Goal: Information Seeking & Learning: Learn about a topic

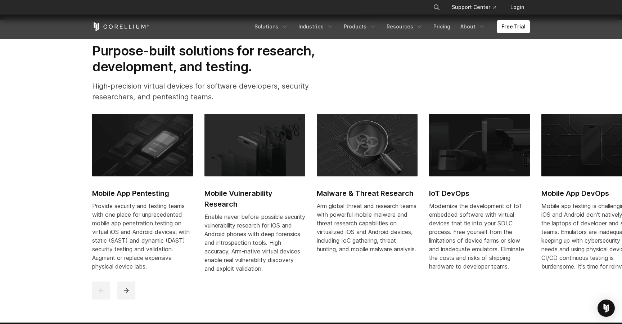
scroll to position [334, 0]
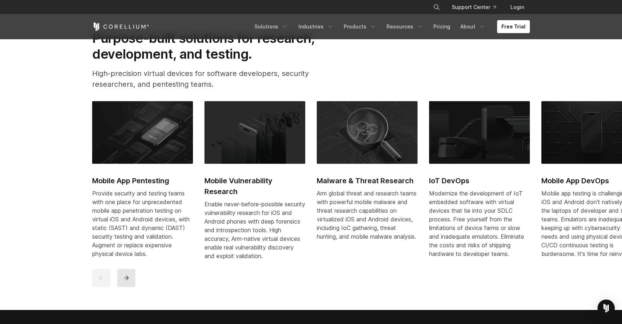
click at [121, 284] on button "next" at bounding box center [126, 278] width 18 height 18
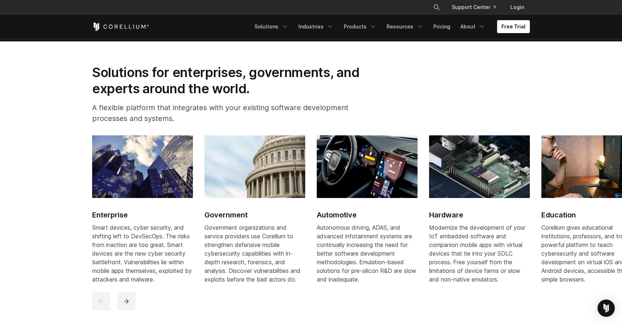
scroll to position [877, 0]
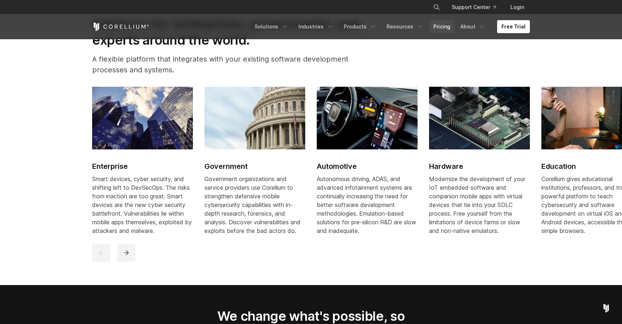
click at [449, 25] on link "Pricing" at bounding box center [442, 26] width 26 height 13
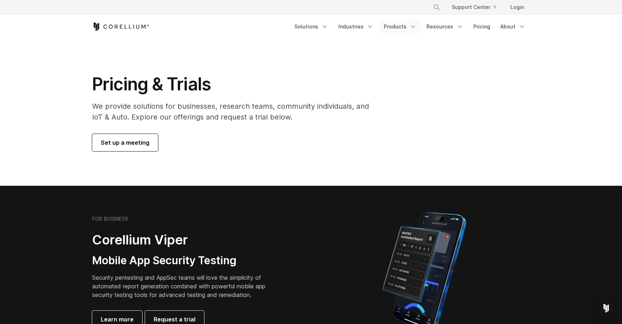
click at [414, 24] on icon "Navigation Menu" at bounding box center [412, 26] width 7 height 7
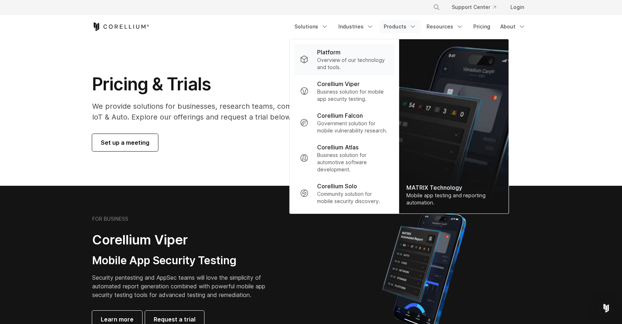
click at [366, 69] on p "Overview of our technology and tools." at bounding box center [353, 64] width 72 height 14
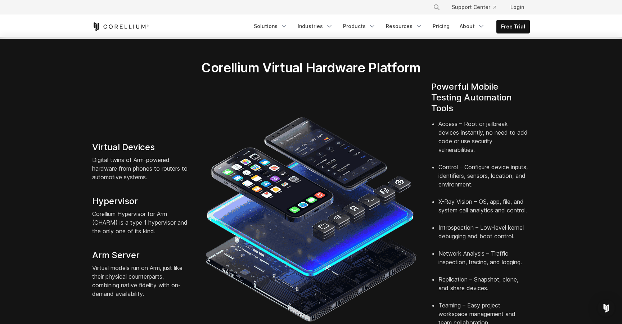
scroll to position [156, 0]
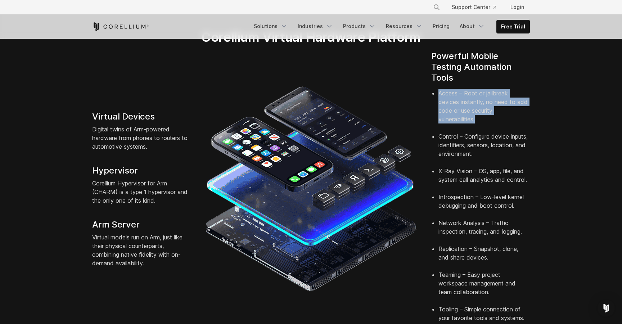
drag, startPoint x: 432, startPoint y: 80, endPoint x: 481, endPoint y: 109, distance: 57.2
click at [481, 109] on ul "Access – Root or jailbreak devices instantly, no need to add code or use securi…" at bounding box center [480, 205] width 99 height 233
click at [481, 109] on li "Access – Root or jailbreak devices instantly, no need to add code or use securi…" at bounding box center [484, 110] width 91 height 43
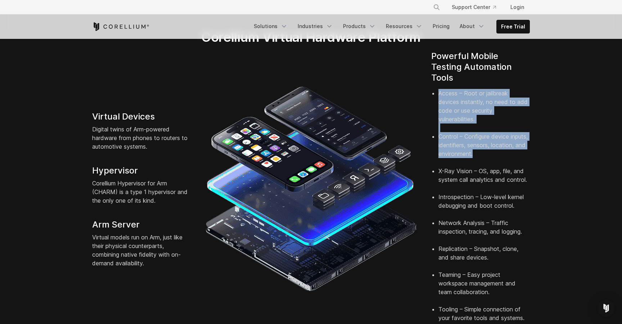
drag, startPoint x: 481, startPoint y: 109, endPoint x: 528, endPoint y: 142, distance: 57.5
click at [528, 142] on ul "Access – Root or jailbreak devices instantly, no need to add code or use securi…" at bounding box center [480, 205] width 99 height 233
click at [528, 142] on li "Control – Configure device inputs, identifiers, sensors, location, and environm…" at bounding box center [484, 149] width 91 height 35
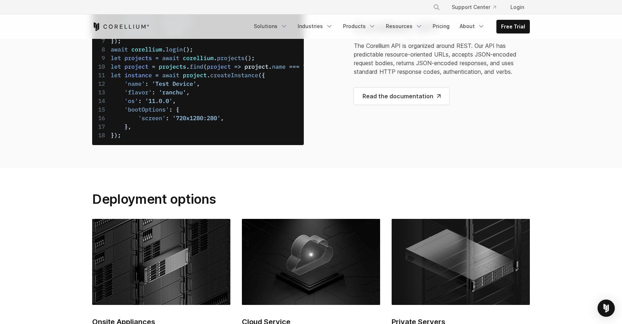
scroll to position [2743, 0]
